Goal: Information Seeking & Learning: Learn about a topic

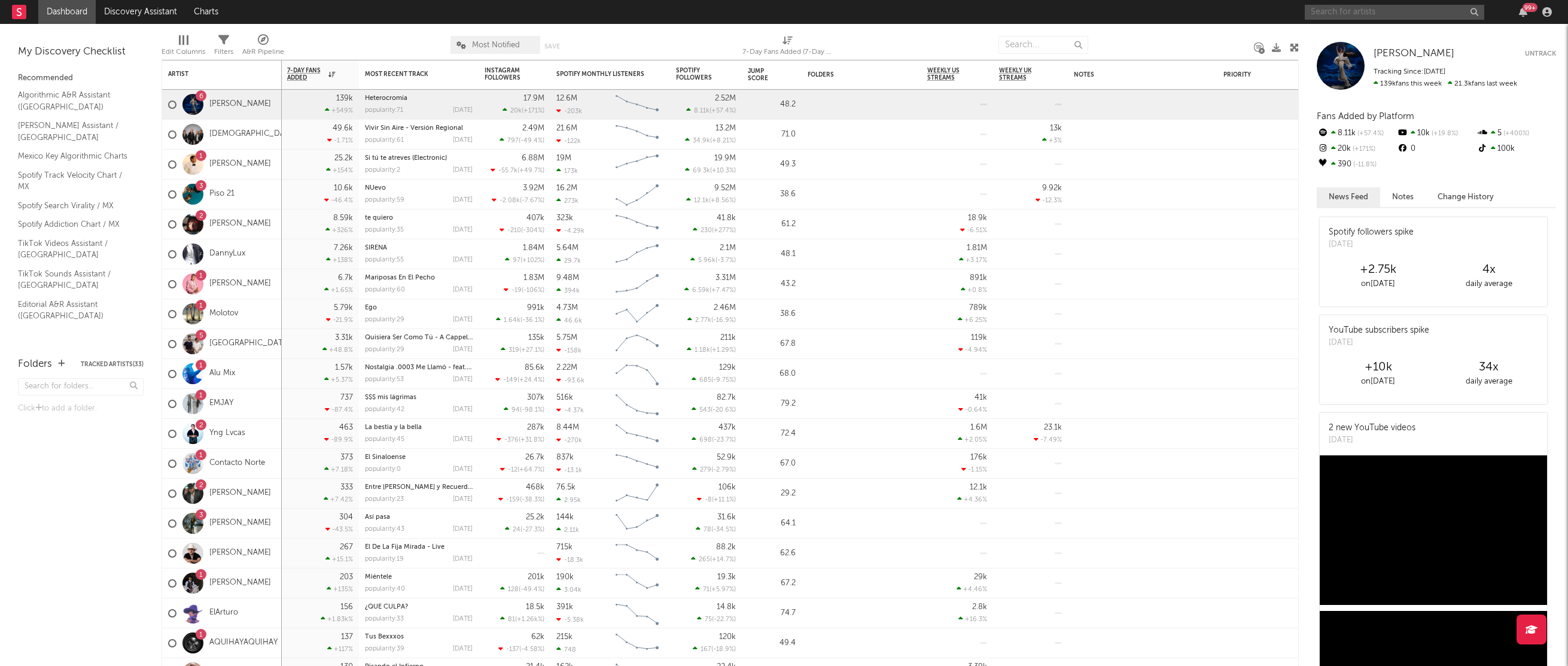
click at [1379, 15] on input "text" at bounding box center [1394, 12] width 180 height 15
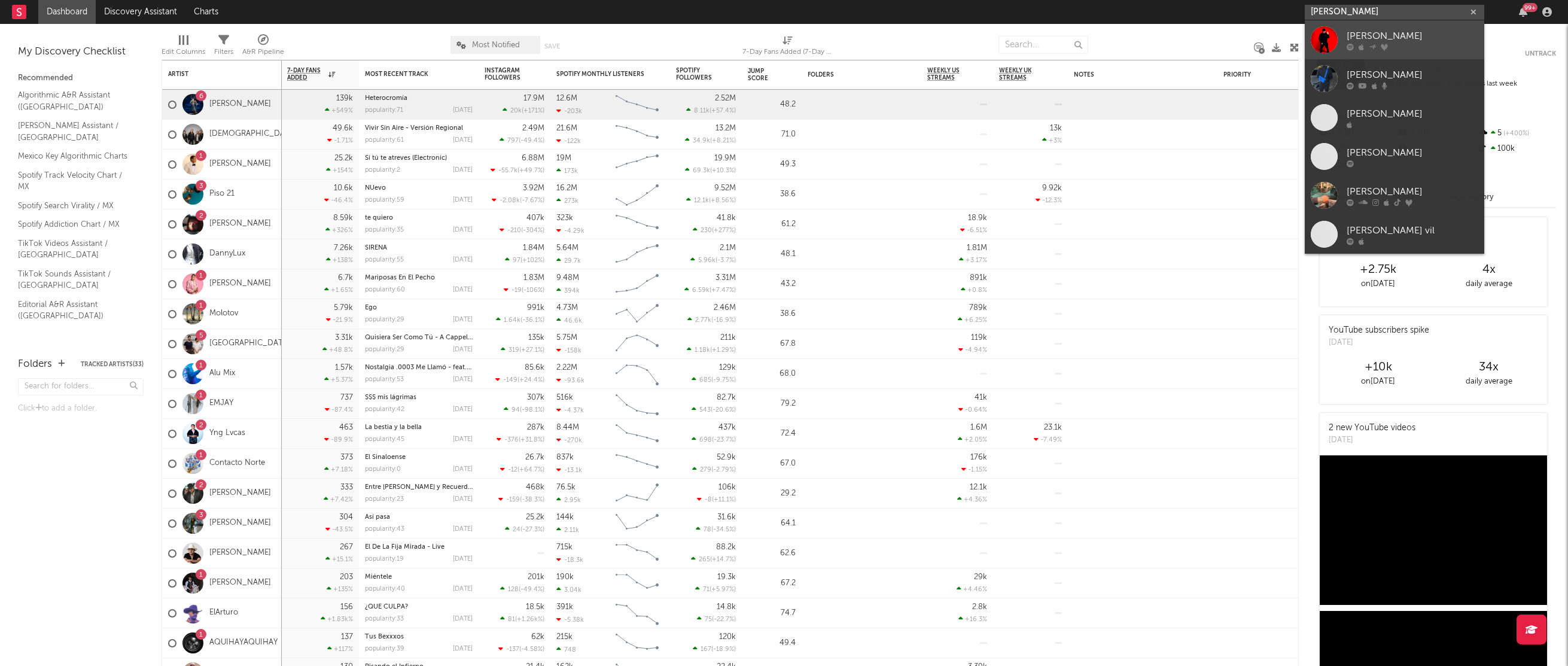
type input "[PERSON_NAME]"
click at [1332, 38] on div at bounding box center [1324, 40] width 27 height 27
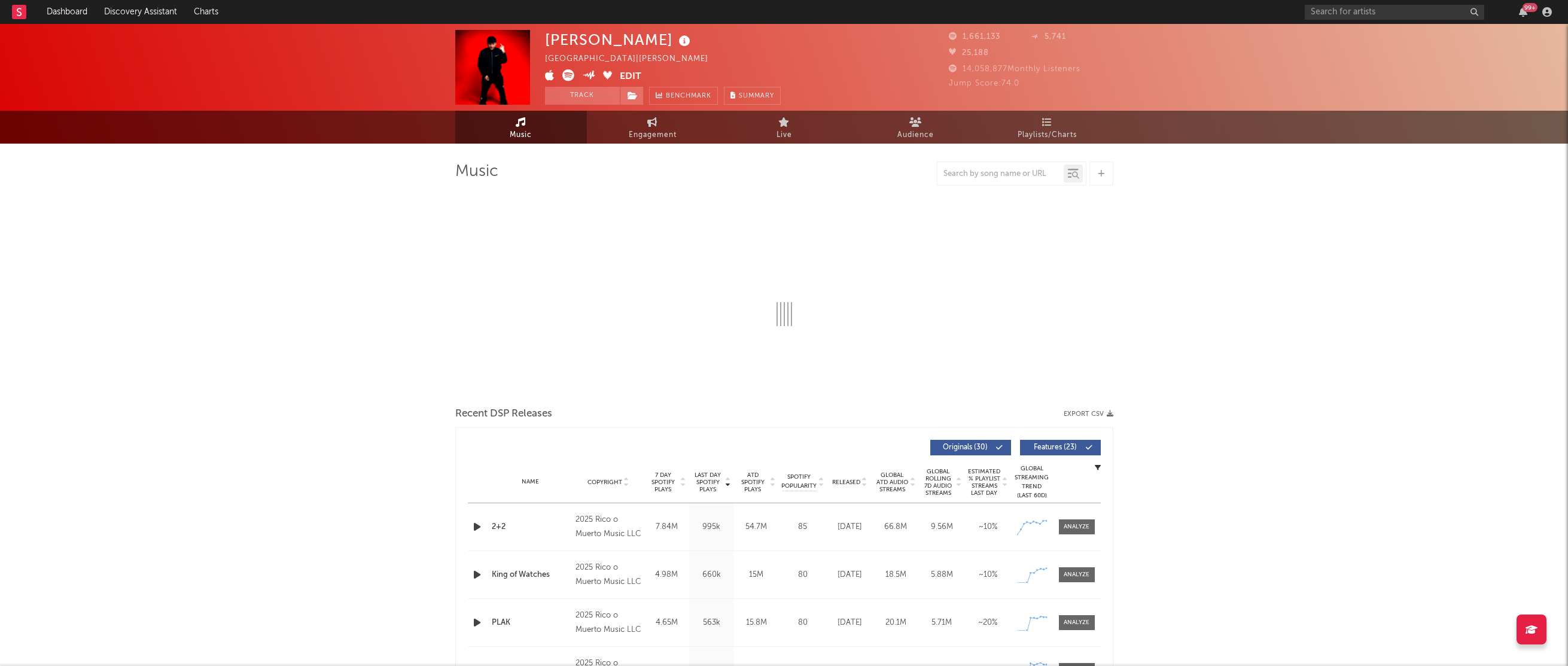
select select "6m"
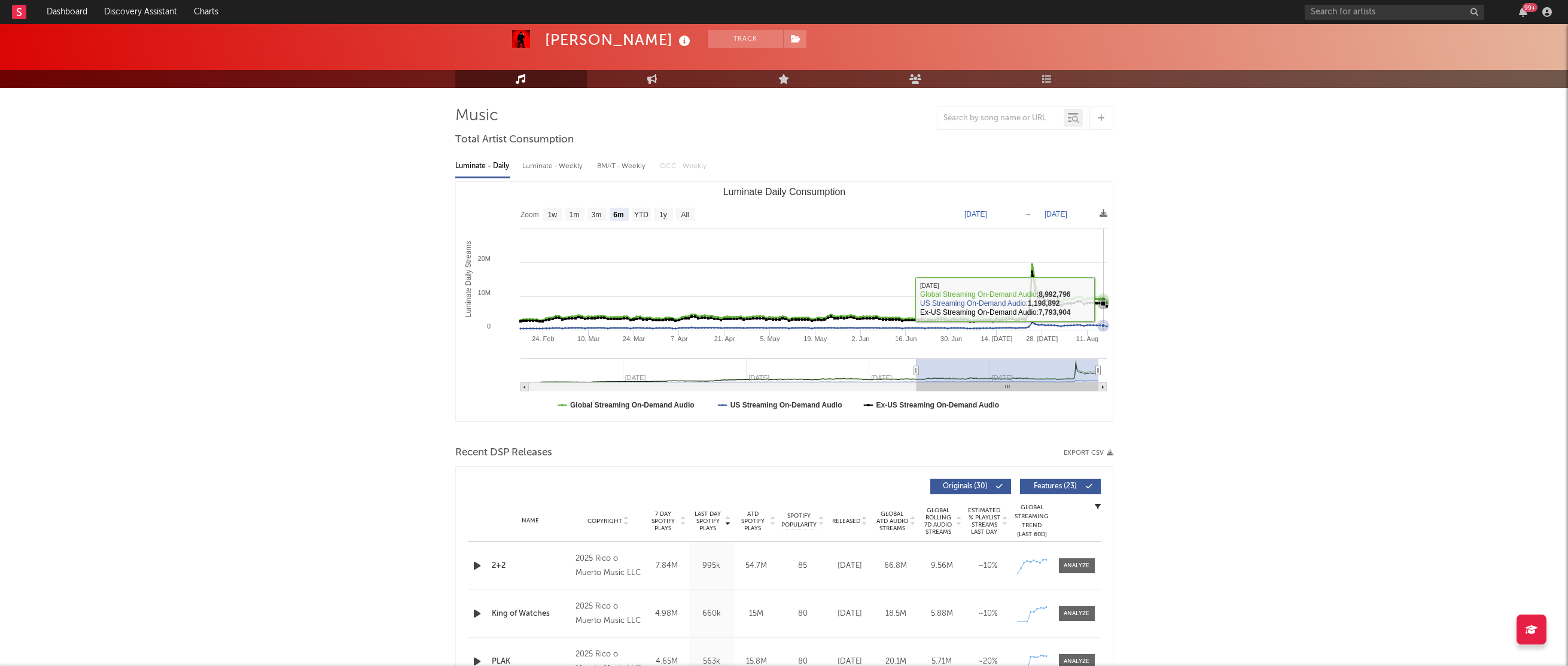
scroll to position [57, 0]
